Goal: Task Accomplishment & Management: Complete application form

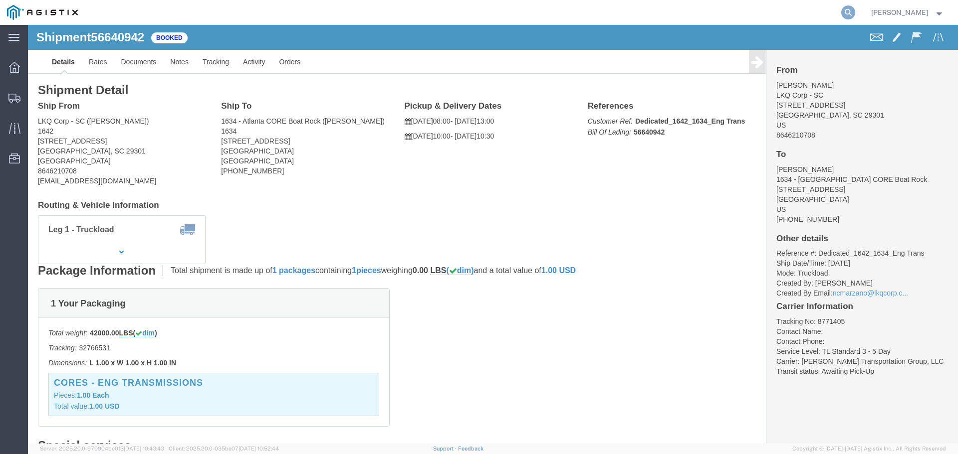
click at [854, 13] on icon at bounding box center [848, 12] width 14 height 14
click at [719, 14] on input "search" at bounding box center [689, 12] width 303 height 24
paste input "57010491"
type input "57010491"
click at [855, 7] on icon at bounding box center [848, 12] width 14 height 14
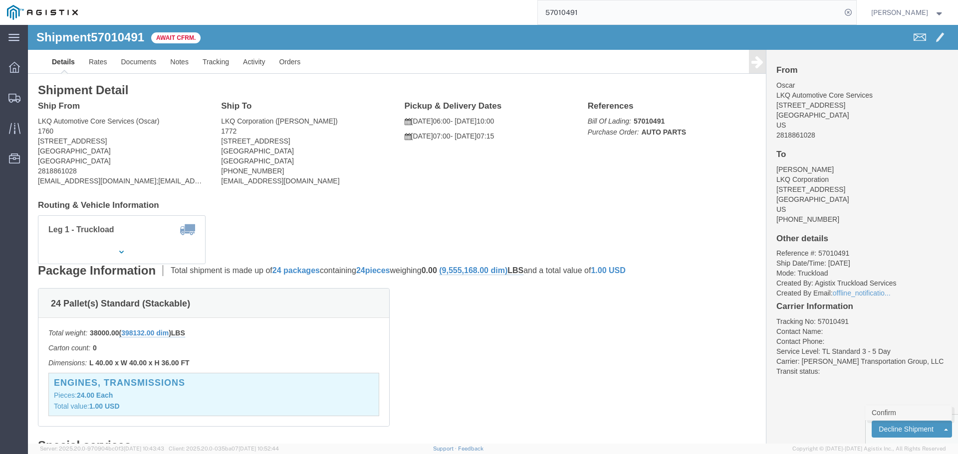
click link "Confirm"
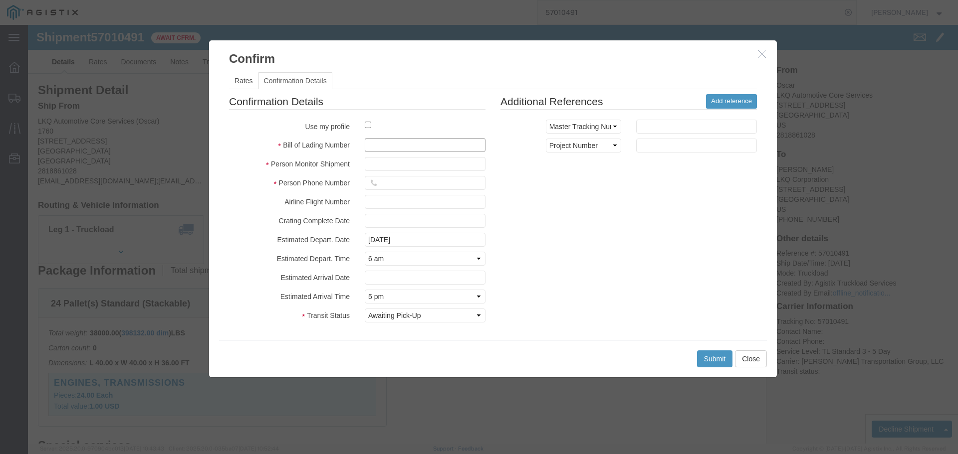
click input "text"
paste input "57010491"
type input "57010491"
click input "text"
type input "[PERSON_NAME]"
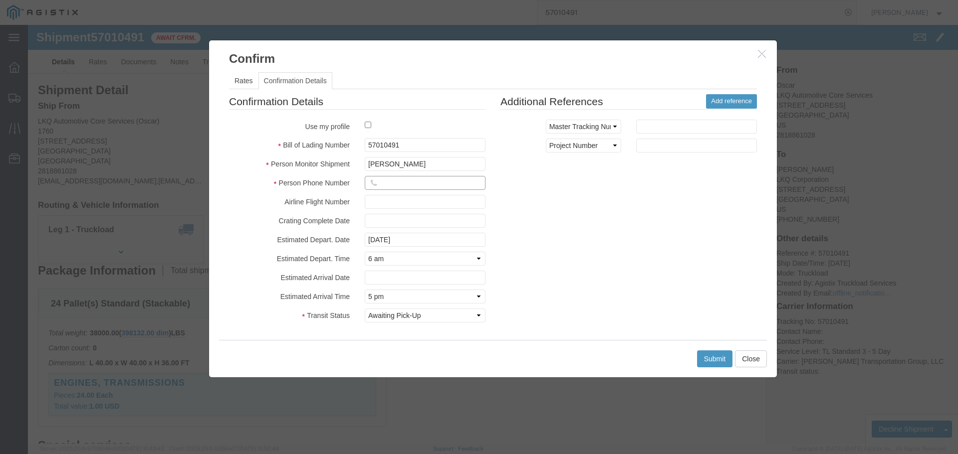
click input "text"
click button "Submit"
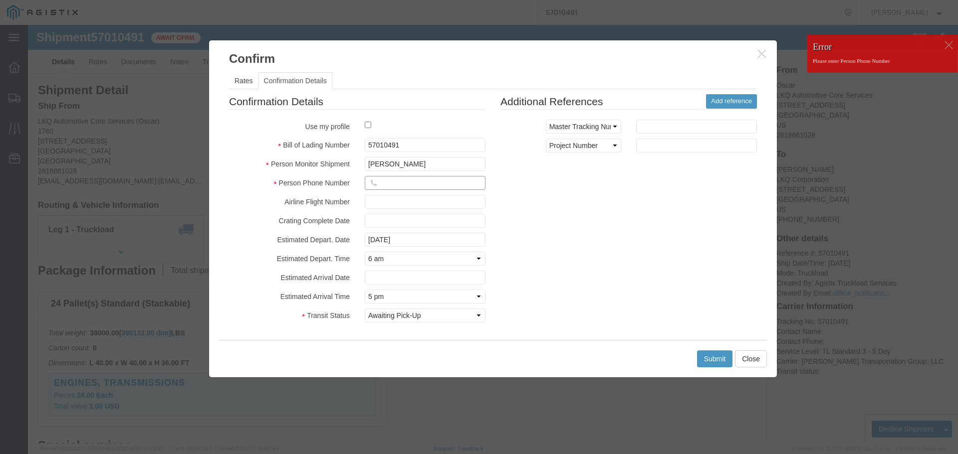
click input "text"
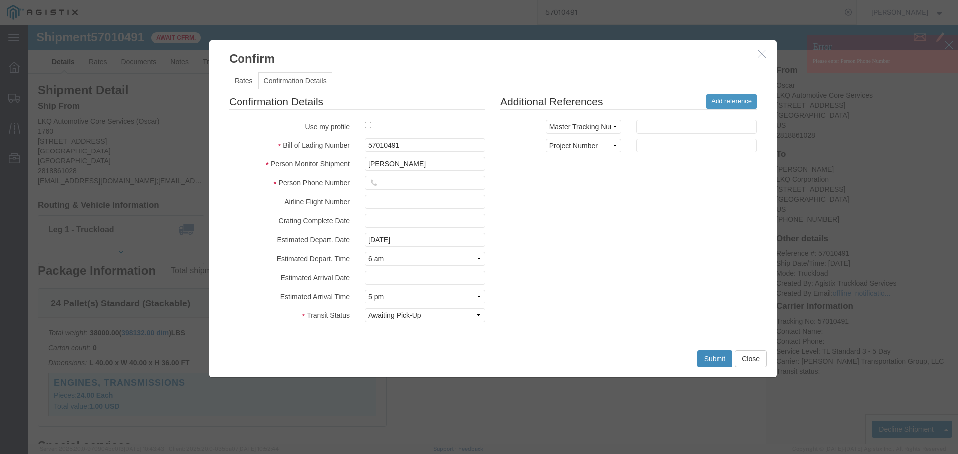
click button "Submit"
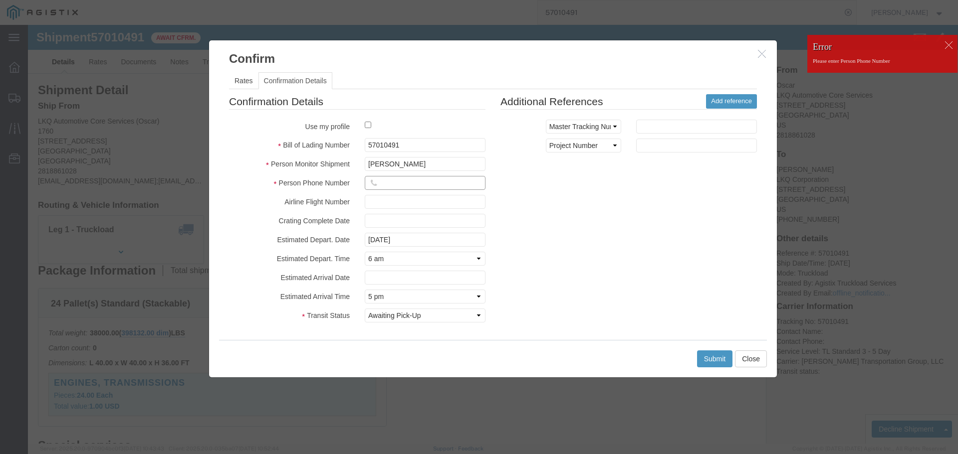
click input "text"
type input "8475071119"
click input "text"
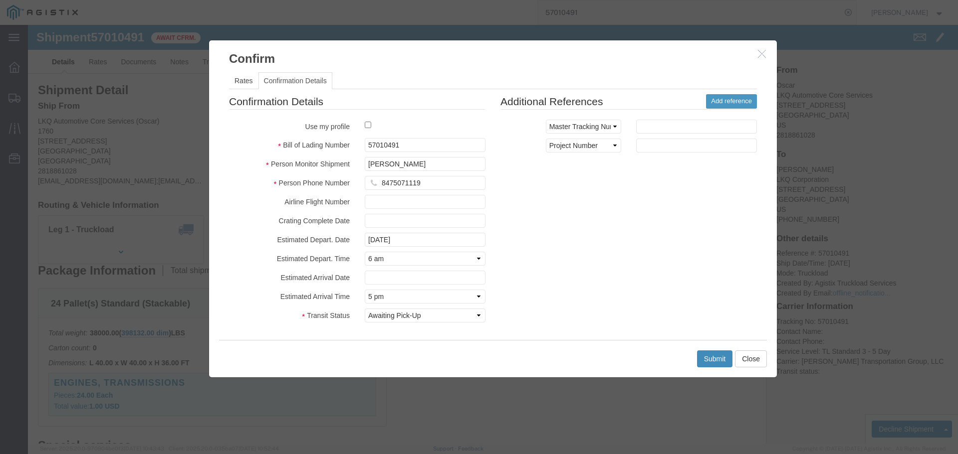
click button "Submit"
